Goal: Transaction & Acquisition: Purchase product/service

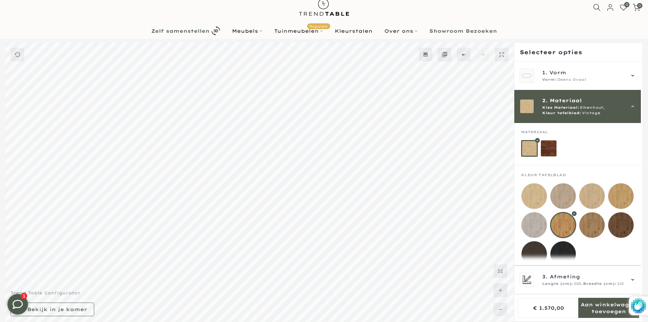
scroll to position [45, 0]
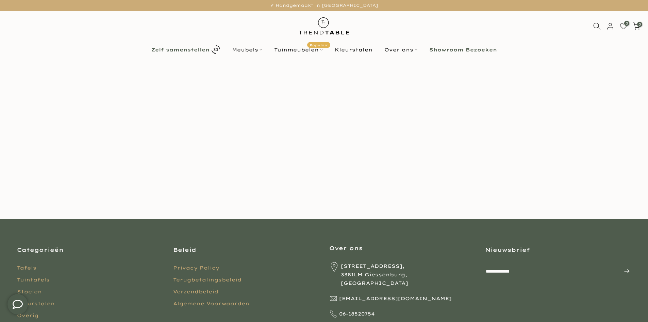
click at [180, 47] on b "Zelf samenstellen" at bounding box center [180, 49] width 58 height 5
type input "****"
click at [311, 17] on img at bounding box center [324, 26] width 60 height 30
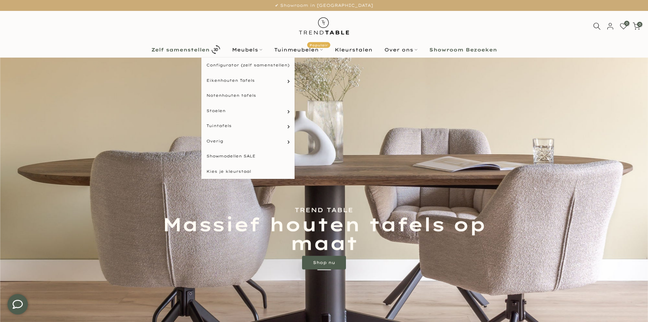
type input "****"
click at [174, 49] on b "Zelf samenstellen" at bounding box center [180, 49] width 58 height 5
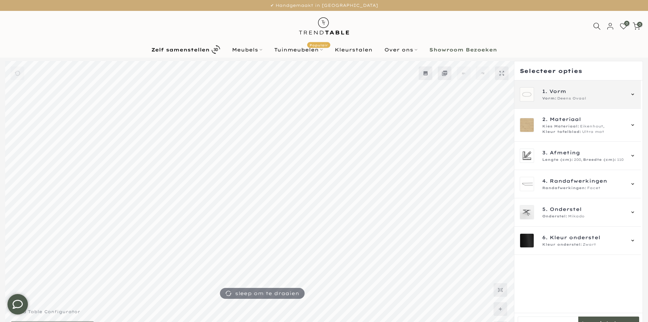
type input "****"
click at [560, 90] on span "Vorm" at bounding box center [558, 90] width 17 height 7
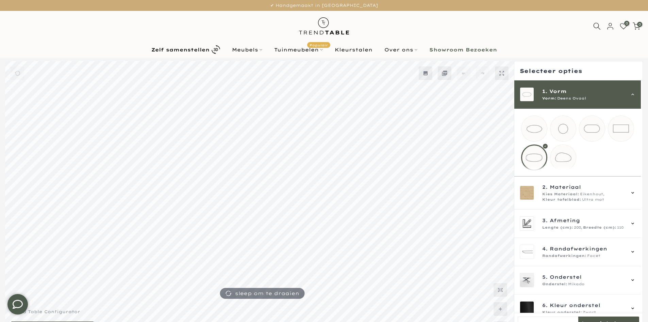
click at [562, 84] on div "1. Vorm Vorm: Deens Ovaal" at bounding box center [578, 94] width 127 height 28
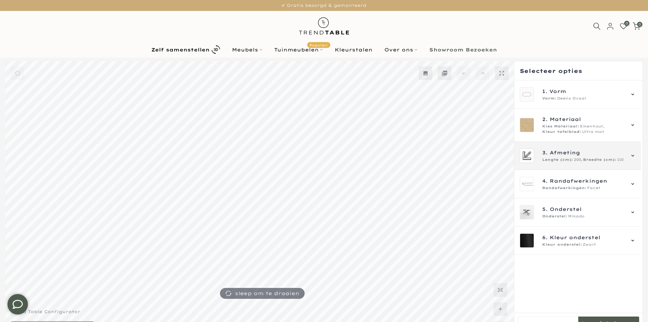
click at [578, 157] on span "200," at bounding box center [578, 159] width 9 height 5
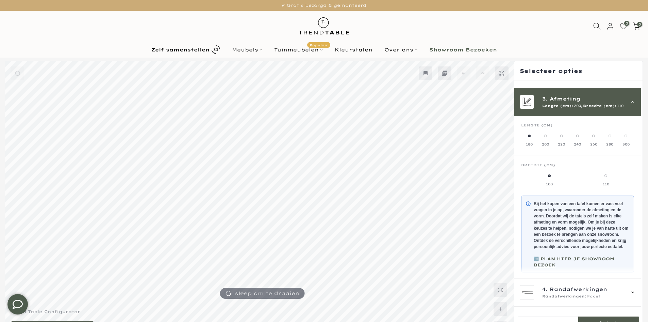
scroll to position [61, 0]
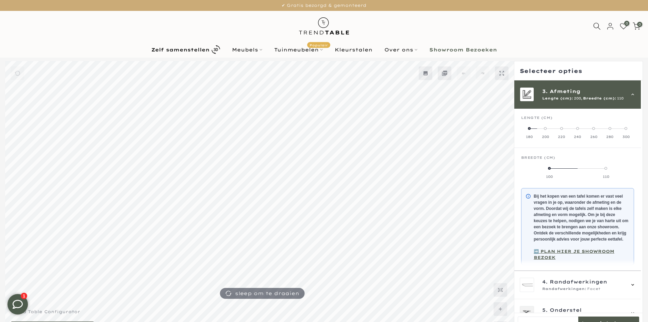
click at [628, 134] on label "300" at bounding box center [626, 133] width 16 height 14
click at [599, 174] on label "120" at bounding box center [592, 172] width 28 height 14
click at [604, 106] on div "3. Afmeting Lengte (cm): 300, Breedte (cm): 120" at bounding box center [578, 94] width 127 height 28
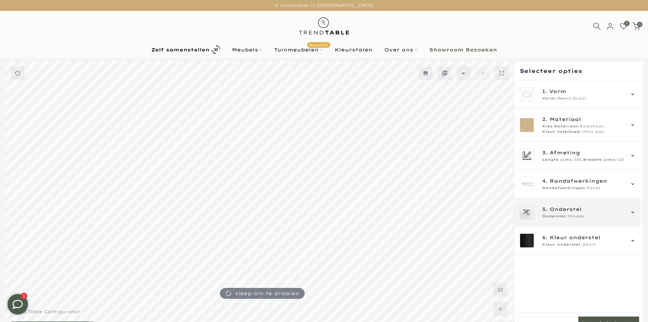
click at [592, 214] on div "Onderstel: Mikado" at bounding box center [583, 215] width 82 height 5
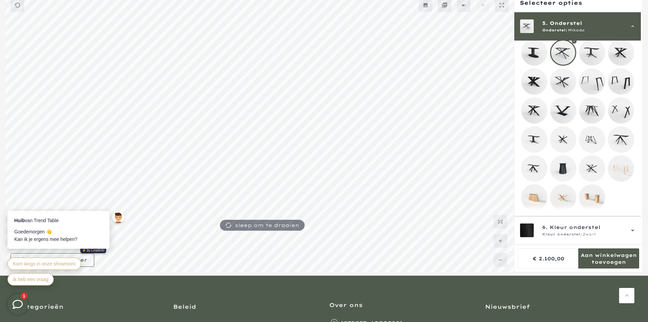
click at [531, 76] on mmq-loader at bounding box center [535, 82] width 26 height 26
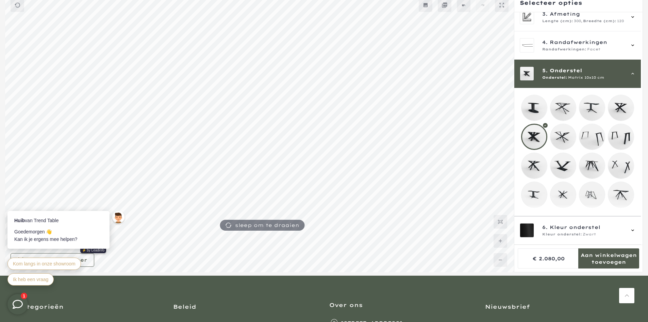
scroll to position [63, 0]
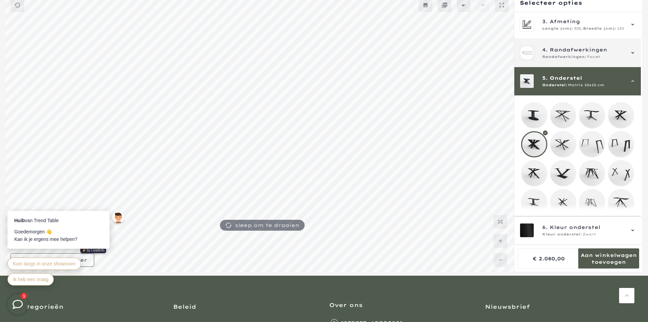
click at [583, 54] on span "Randafwerkingen:" at bounding box center [564, 56] width 44 height 5
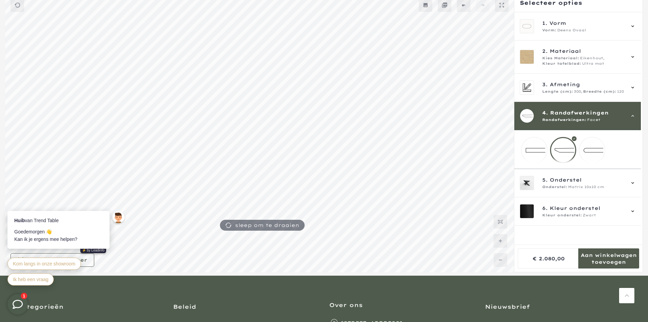
scroll to position [0, 0]
click at [536, 152] on mmq-loader at bounding box center [535, 150] width 26 height 26
click at [590, 150] on mmq-loader at bounding box center [593, 150] width 26 height 26
click at [580, 111] on span "Randafwerkingen" at bounding box center [579, 112] width 59 height 7
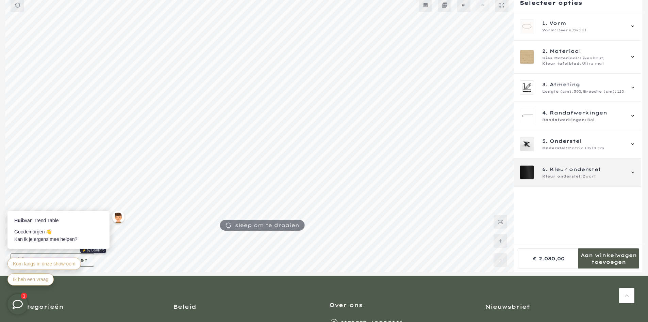
click at [582, 173] on span "Kleur onderstel" at bounding box center [575, 168] width 51 height 7
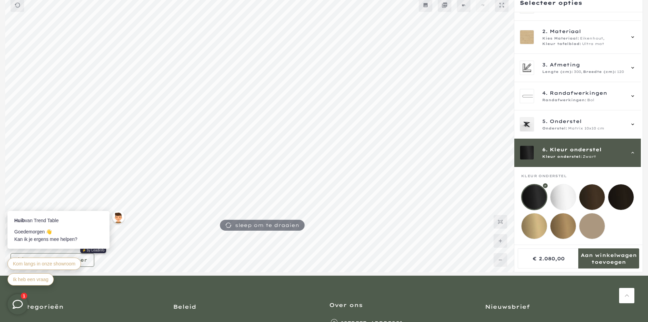
scroll to position [25, 0]
click at [589, 194] on mmq-loader at bounding box center [593, 197] width 26 height 26
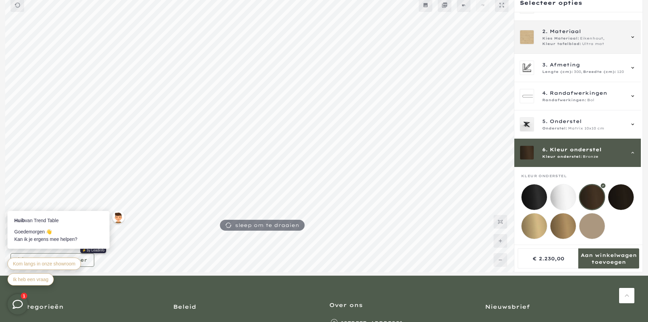
click at [592, 36] on span "Eikenhout," at bounding box center [592, 38] width 25 height 5
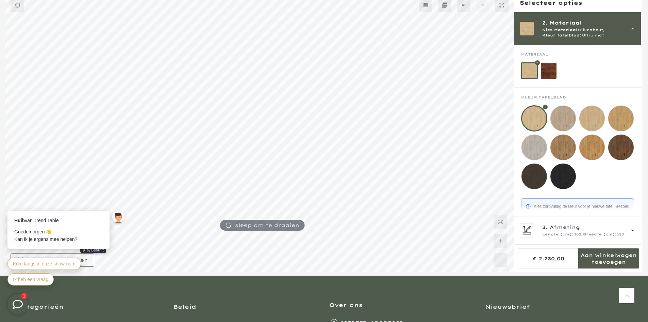
click at [533, 177] on mmq-loader at bounding box center [535, 176] width 26 height 26
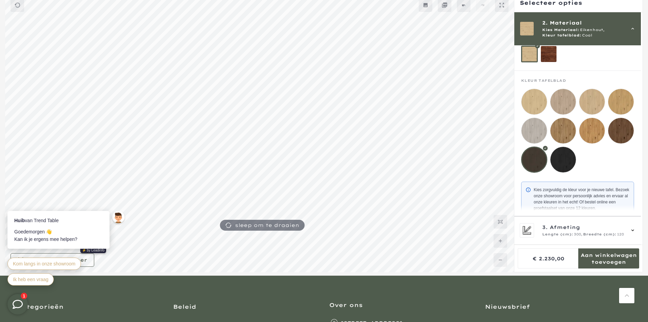
scroll to position [61, 0]
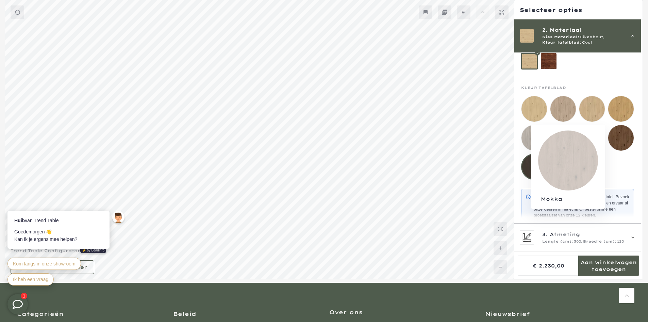
click at [628, 141] on mmq-loader at bounding box center [621, 138] width 26 height 26
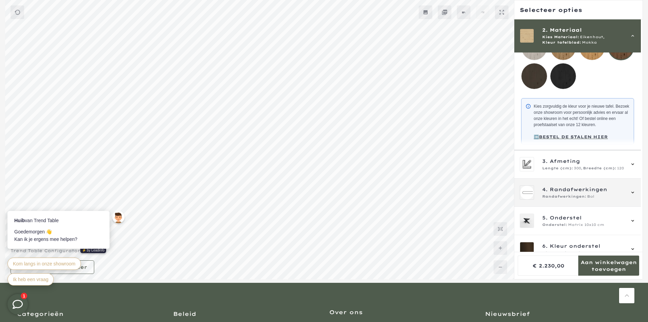
scroll to position [152, 0]
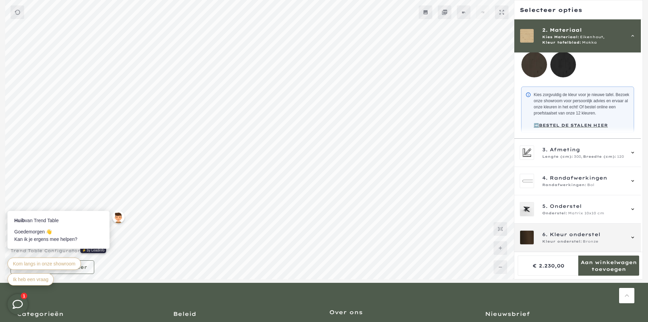
click at [551, 232] on span "Kleur onderstel" at bounding box center [575, 233] width 51 height 7
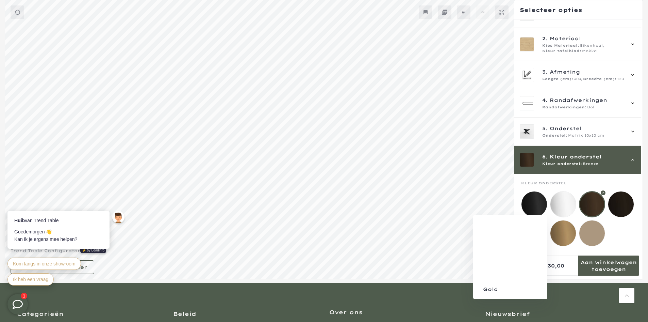
scroll to position [25, 0]
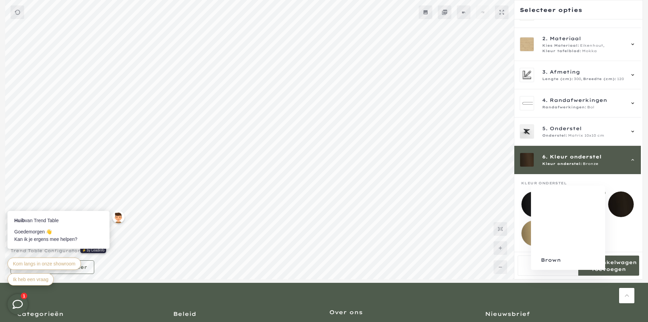
click at [614, 204] on mmq-loader at bounding box center [621, 204] width 26 height 26
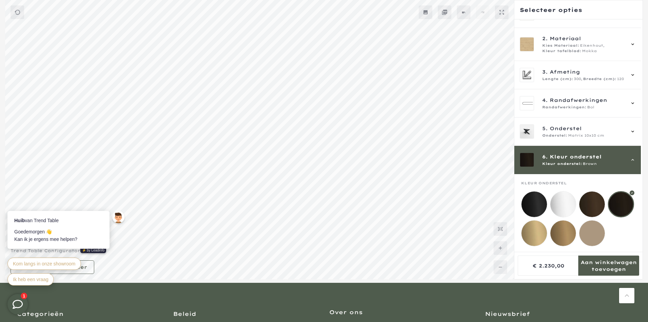
click at [601, 203] on mmq-loader at bounding box center [593, 204] width 26 height 26
click at [622, 200] on mmq-loader at bounding box center [621, 204] width 26 height 26
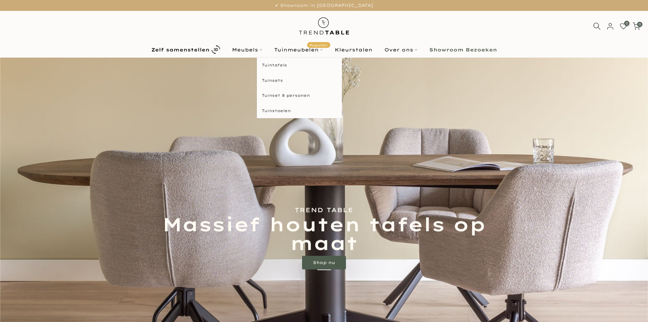
type input "****"
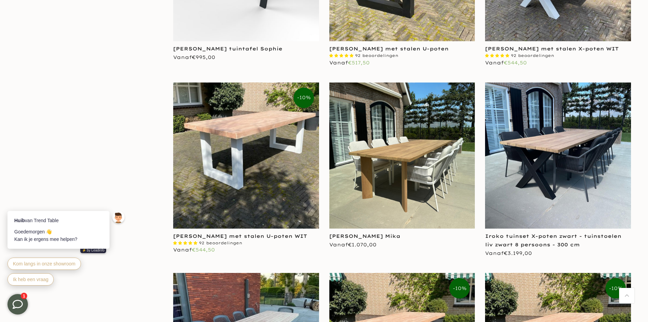
scroll to position [681, 0]
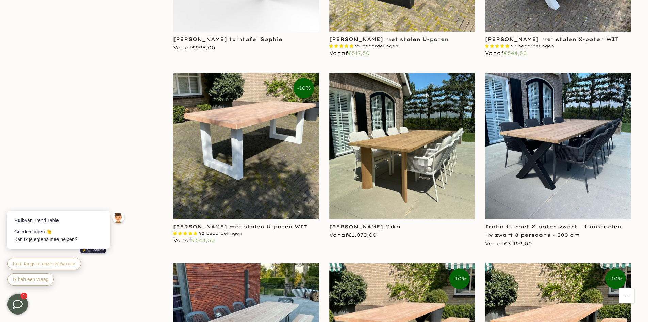
type input "****"
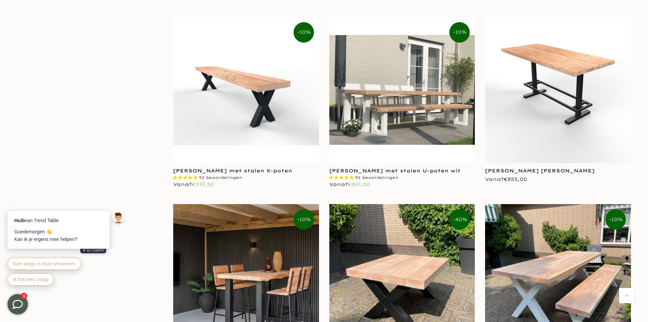
scroll to position [0, 0]
